Goal: Find specific page/section: Find specific page/section

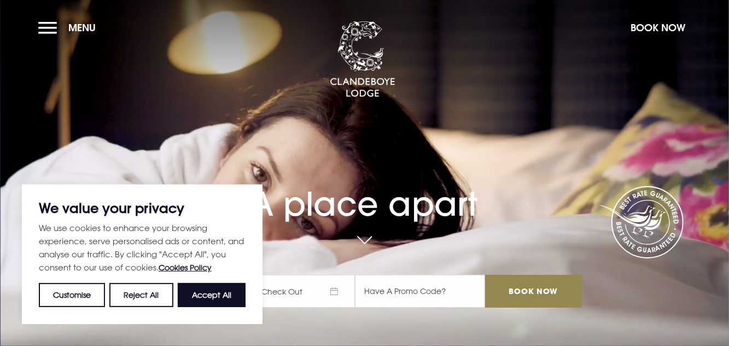
click at [196, 294] on button "Accept All" at bounding box center [212, 295] width 68 height 24
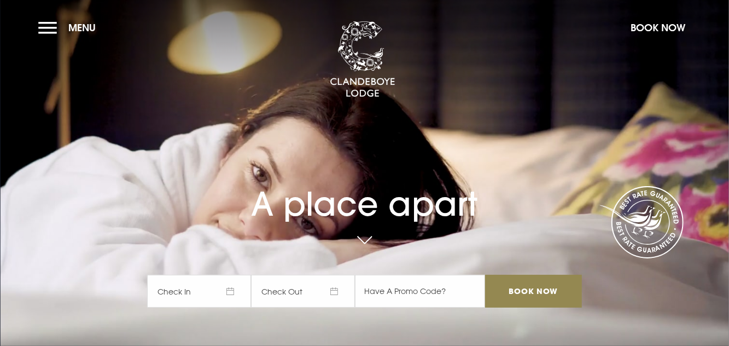
checkbox input "true"
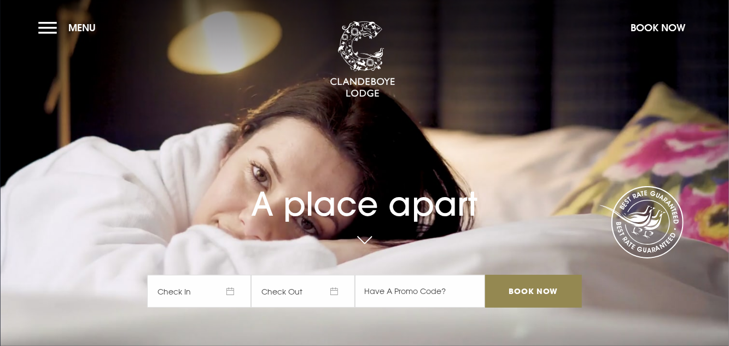
click at [44, 32] on button "Menu" at bounding box center [69, 28] width 63 height 24
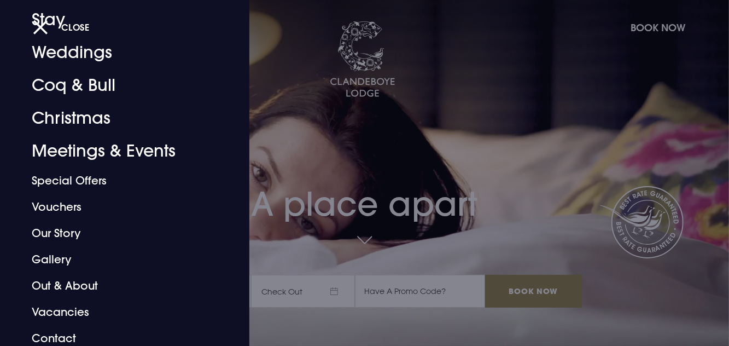
scroll to position [72, 0]
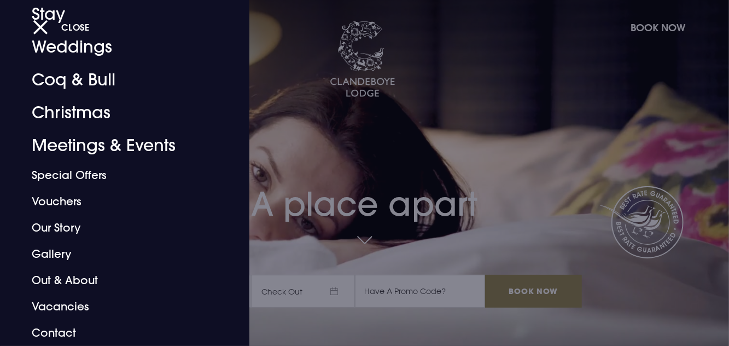
click at [56, 81] on link "Coq & Bull" at bounding box center [117, 79] width 171 height 33
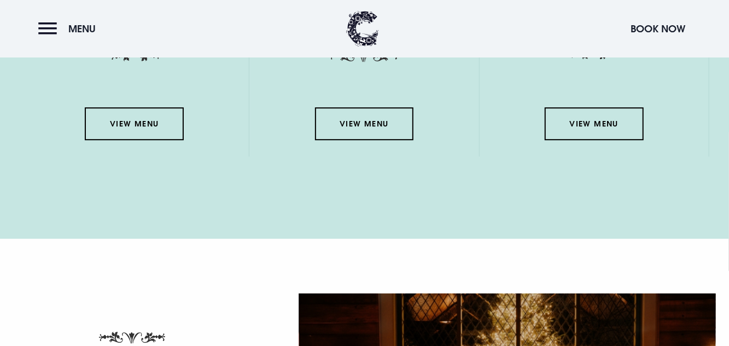
scroll to position [1604, 0]
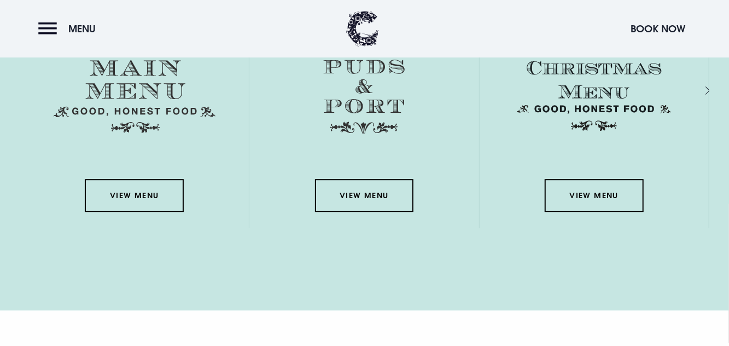
click at [116, 212] on link "View Menu" at bounding box center [134, 195] width 98 height 33
